Goal: Task Accomplishment & Management: Manage account settings

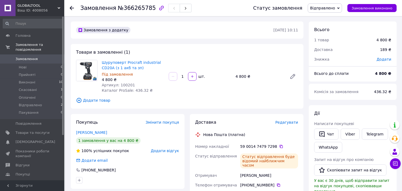
click at [28, 57] on span "Замовлення" at bounding box center [27, 59] width 22 height 5
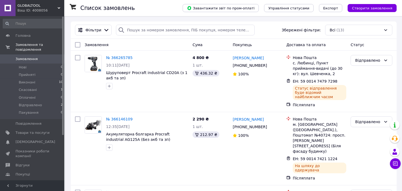
click at [28, 57] on span "Замовлення" at bounding box center [27, 59] width 22 height 5
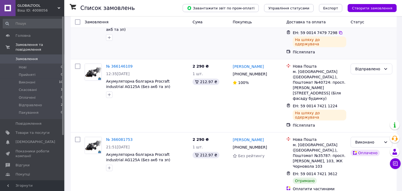
scroll to position [59, 0]
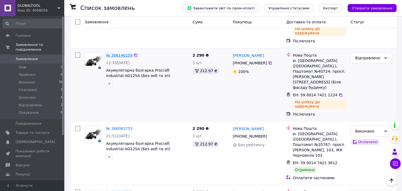
click at [116, 53] on link "№ 366146109" at bounding box center [119, 55] width 27 height 4
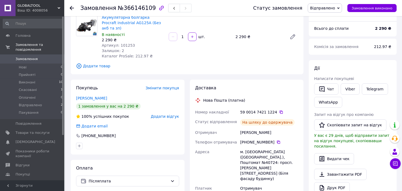
scroll to position [59, 0]
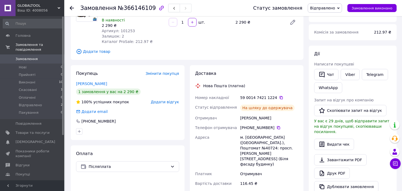
click at [25, 57] on span "Замовлення" at bounding box center [27, 59] width 22 height 5
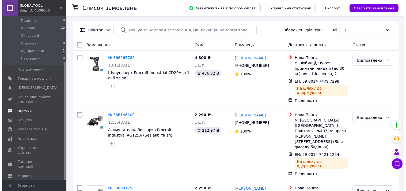
scroll to position [63, 0]
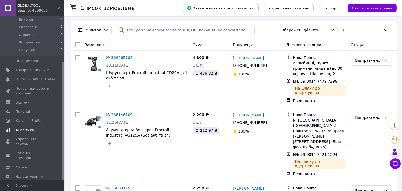
click at [30, 128] on span "Аналітика" at bounding box center [25, 130] width 18 height 5
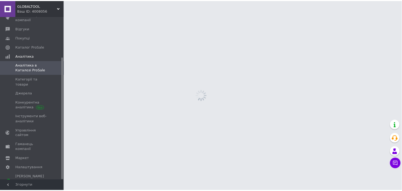
scroll to position [54, 0]
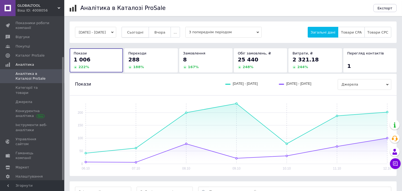
click at [143, 31] on span "Сьогодні" at bounding box center [135, 32] width 16 height 4
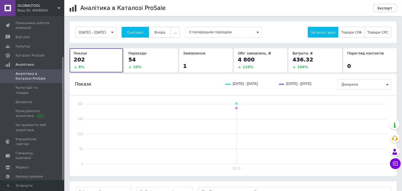
click at [165, 32] on span "Вчора" at bounding box center [159, 32] width 11 height 4
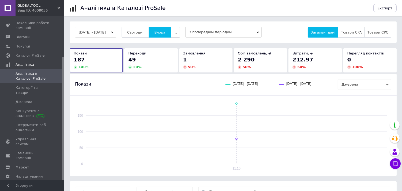
click at [177, 31] on span "..." at bounding box center [175, 32] width 3 height 4
click at [169, 72] on span "60 днів" at bounding box center [164, 74] width 13 height 4
